Goal: Navigation & Orientation: Understand site structure

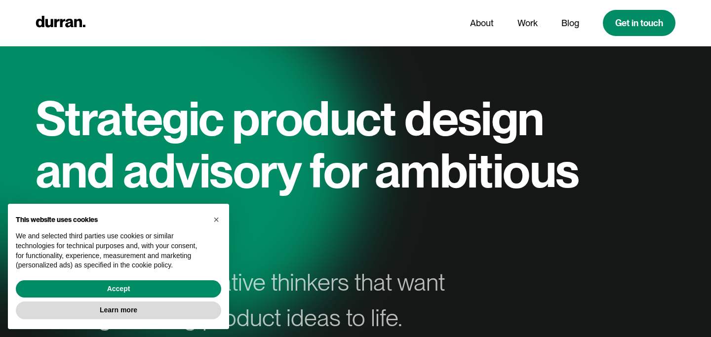
scroll to position [11, 0]
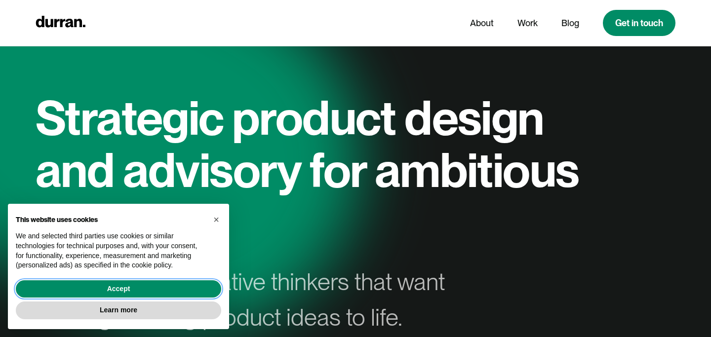
click at [142, 292] on button "Accept" at bounding box center [118, 289] width 205 height 18
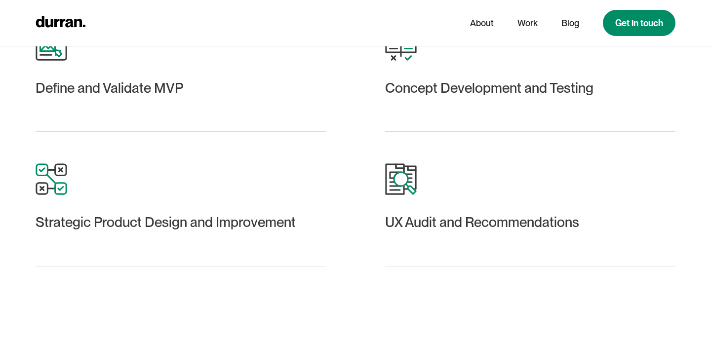
scroll to position [1344, 0]
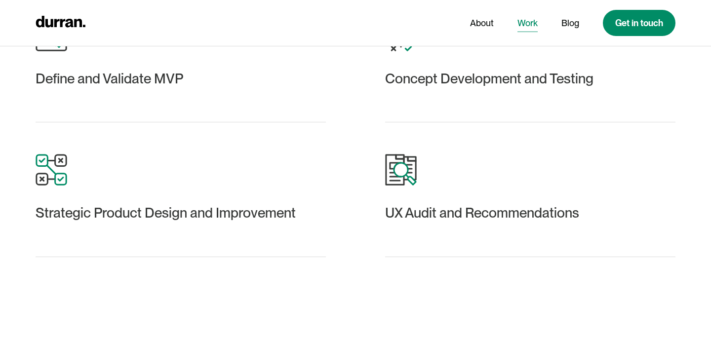
click at [520, 25] on link "Work" at bounding box center [527, 23] width 20 height 19
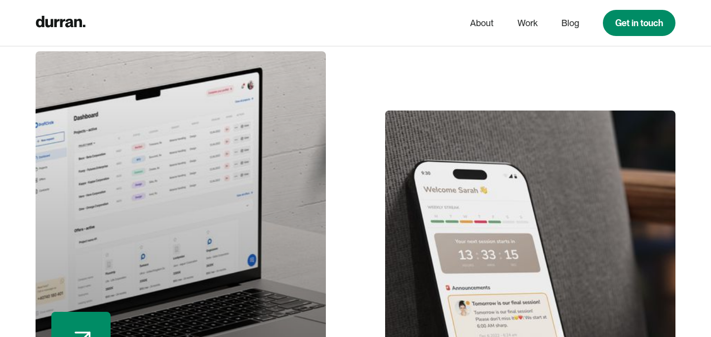
scroll to position [575, 0]
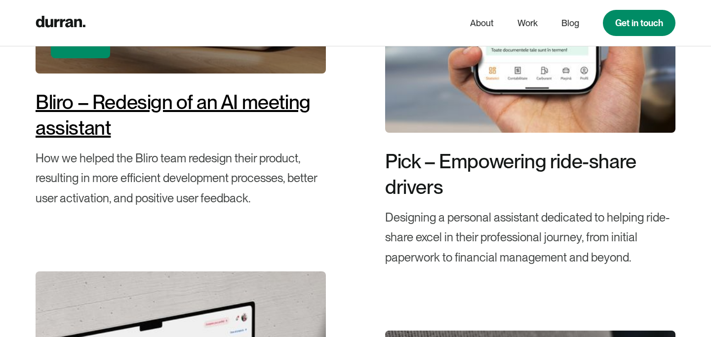
click at [126, 107] on div "Bliro – Redesign of an AI meeting assistant" at bounding box center [181, 114] width 290 height 51
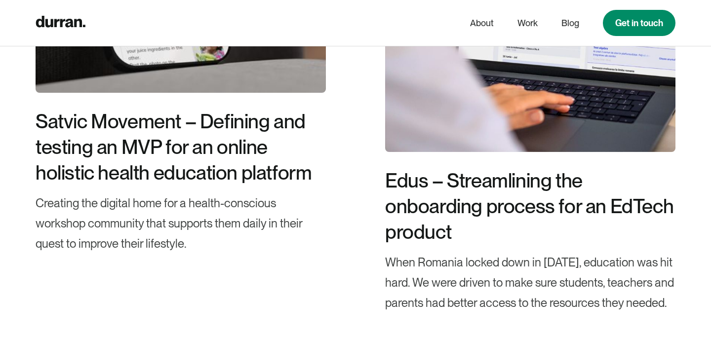
scroll to position [8000, 0]
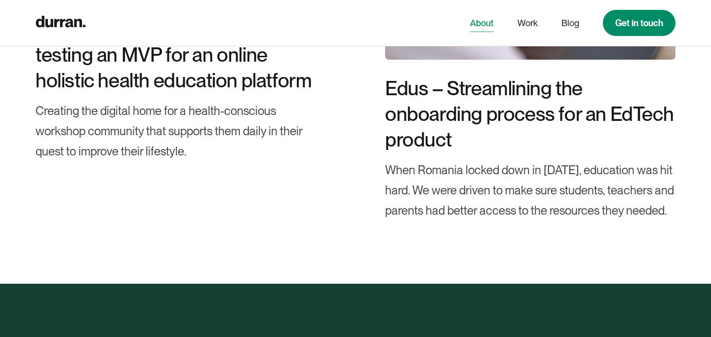
click at [486, 16] on link "About" at bounding box center [482, 23] width 24 height 19
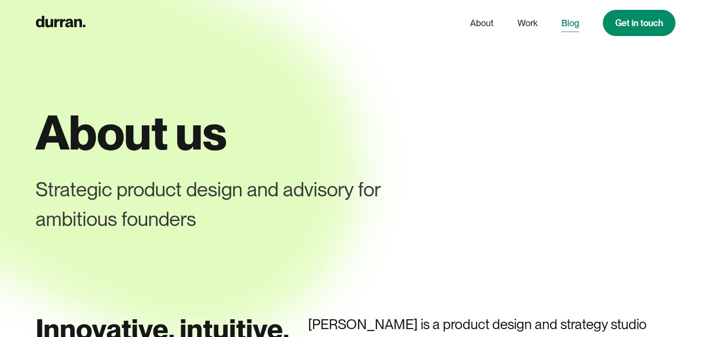
click at [578, 27] on link "Blog" at bounding box center [570, 23] width 18 height 19
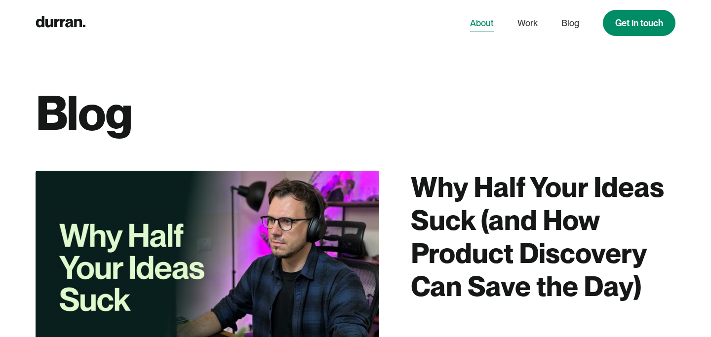
click at [485, 20] on link "About" at bounding box center [482, 23] width 24 height 19
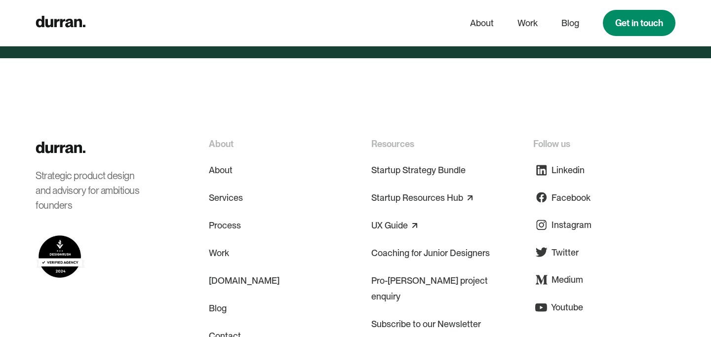
scroll to position [4346, 0]
